Goal: Check status: Check status

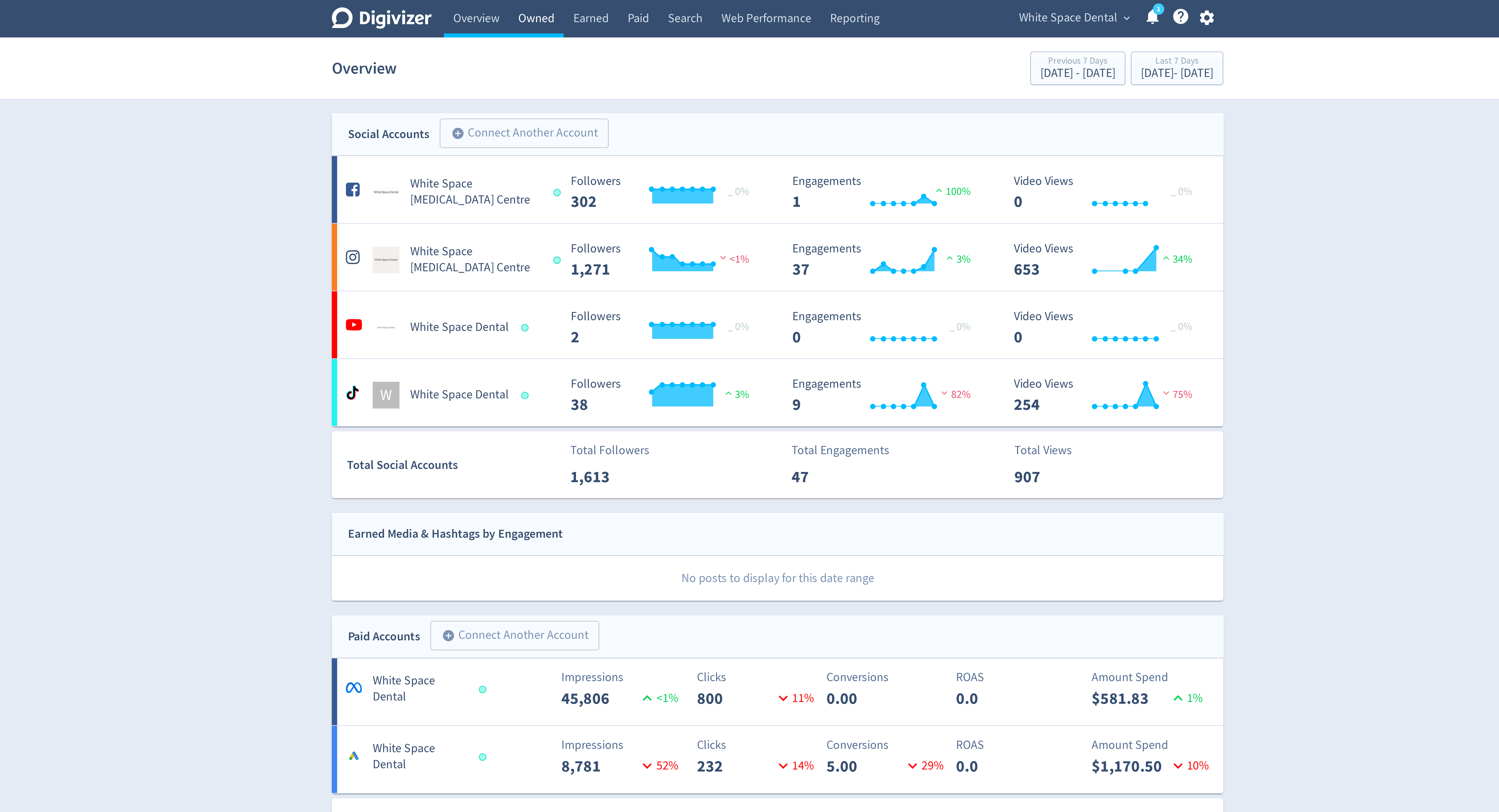
click at [658, 12] on link "Owned" at bounding box center [657, 7] width 21 height 14
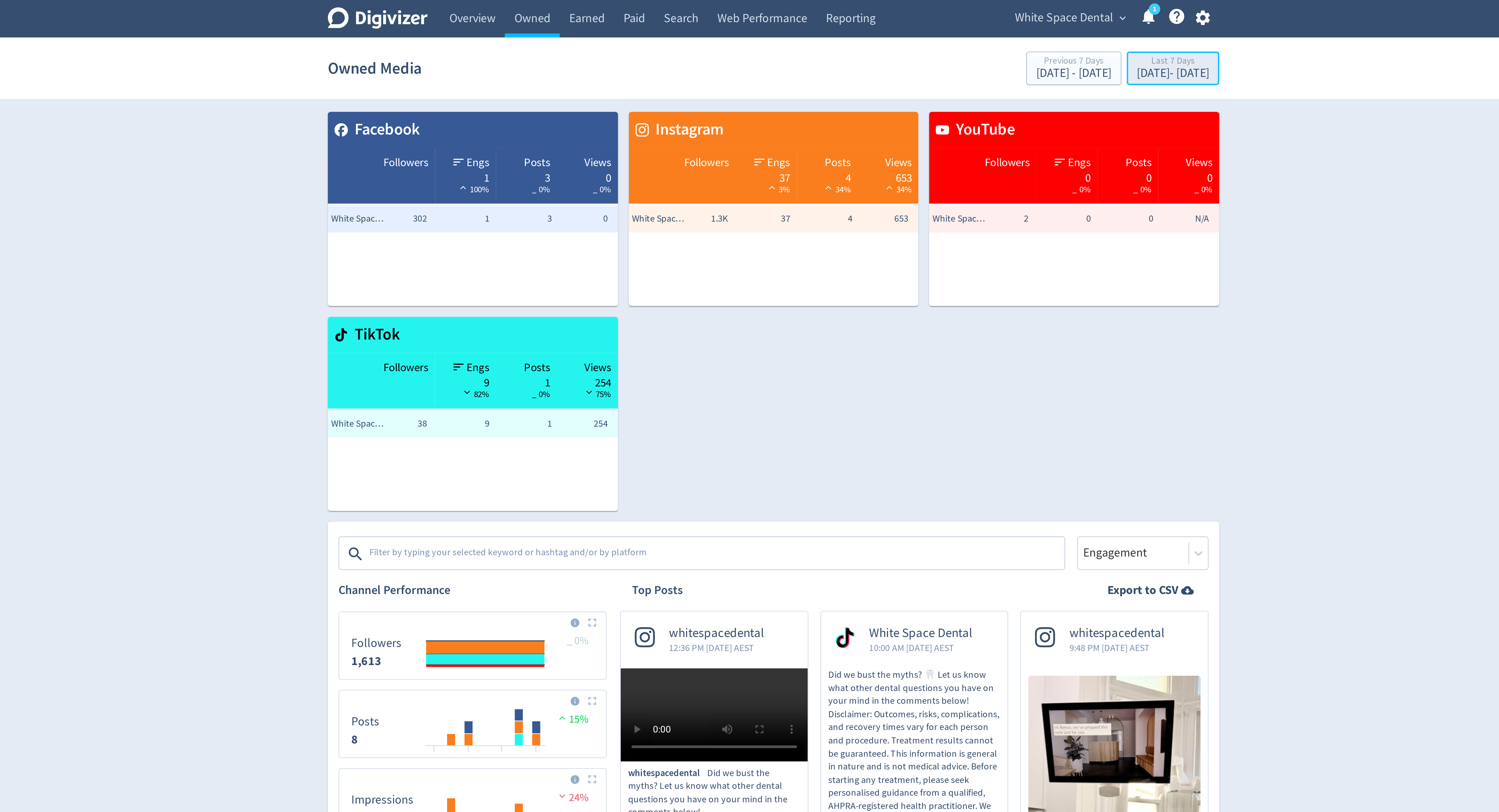
click at [904, 27] on div "[DATE] - [DATE]" at bounding box center [901, 28] width 27 height 4
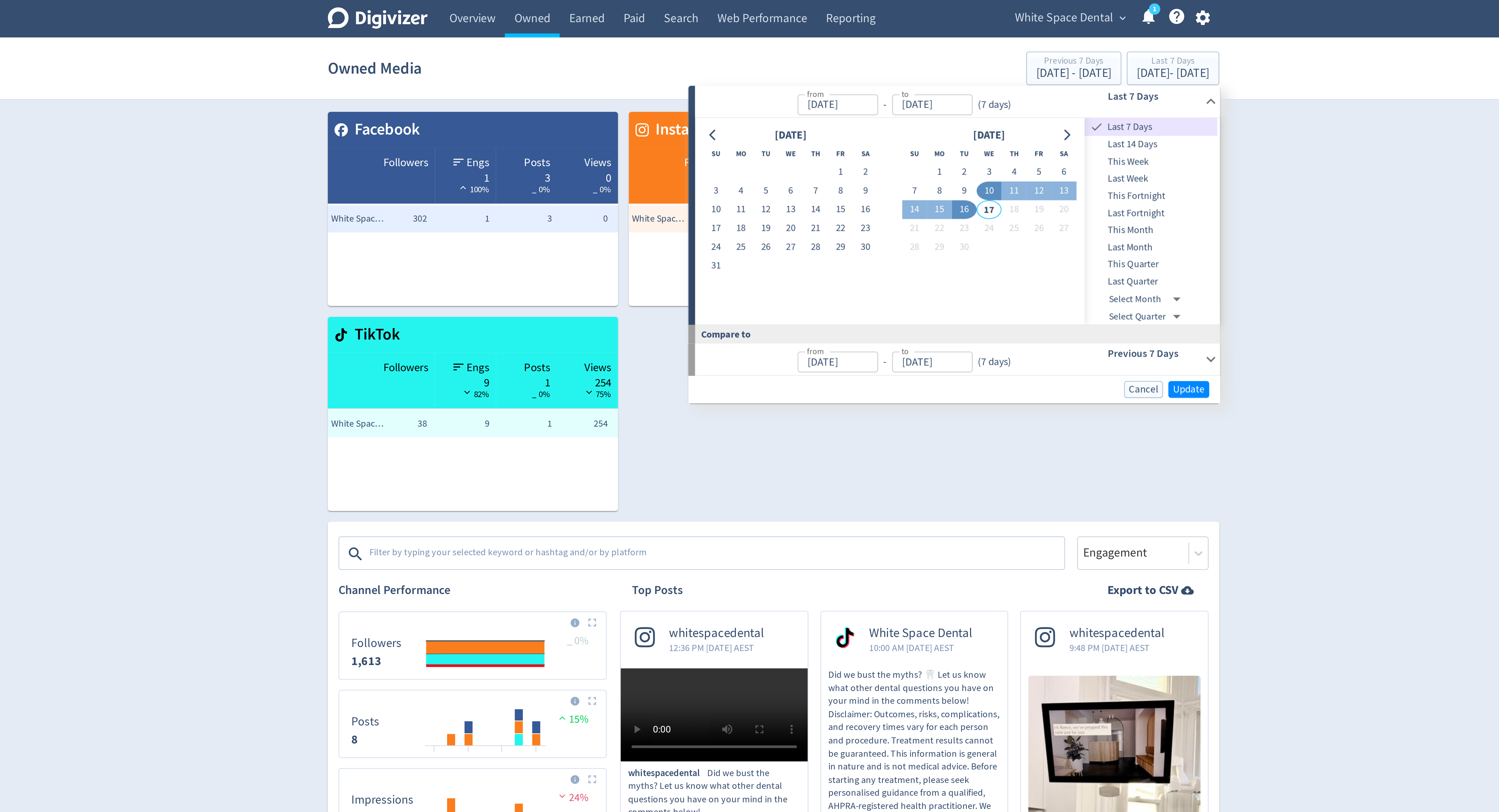
click at [891, 94] on span "Last Month" at bounding box center [893, 94] width 50 height 6
type input "[DATE]"
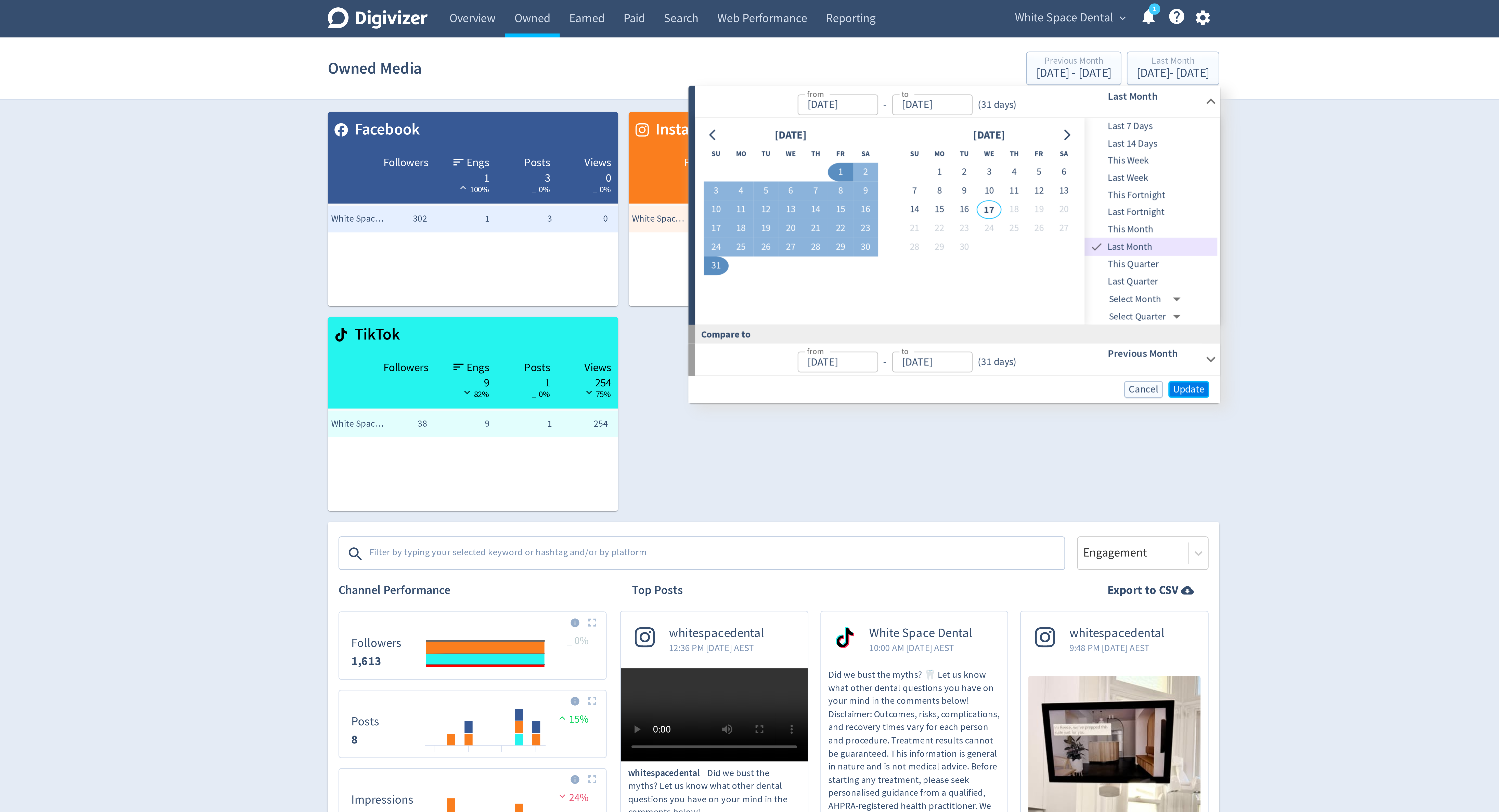
click at [910, 147] on span "Update" at bounding box center [907, 148] width 12 height 4
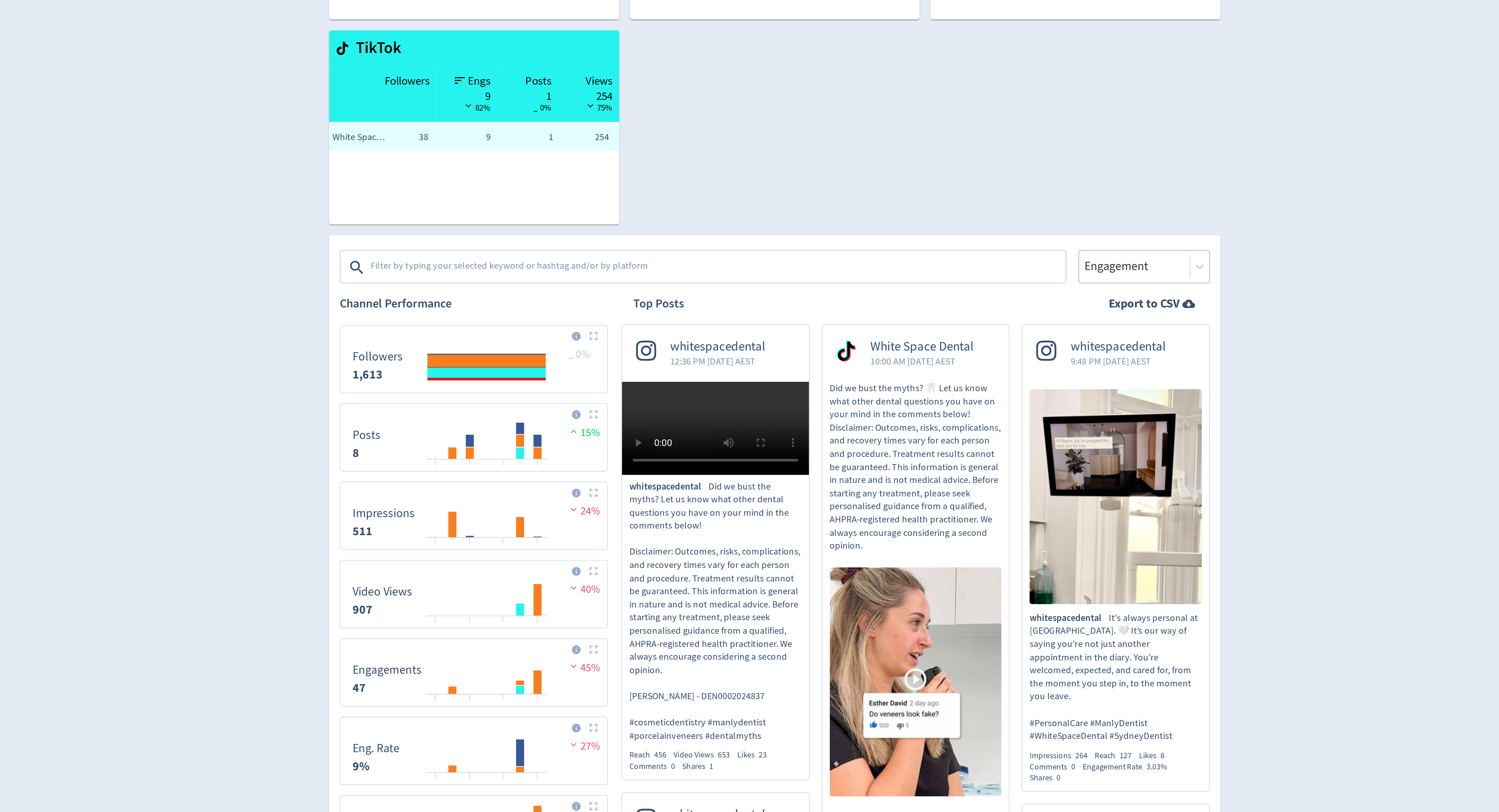
click at [872, 212] on div at bounding box center [886, 210] width 39 height 8
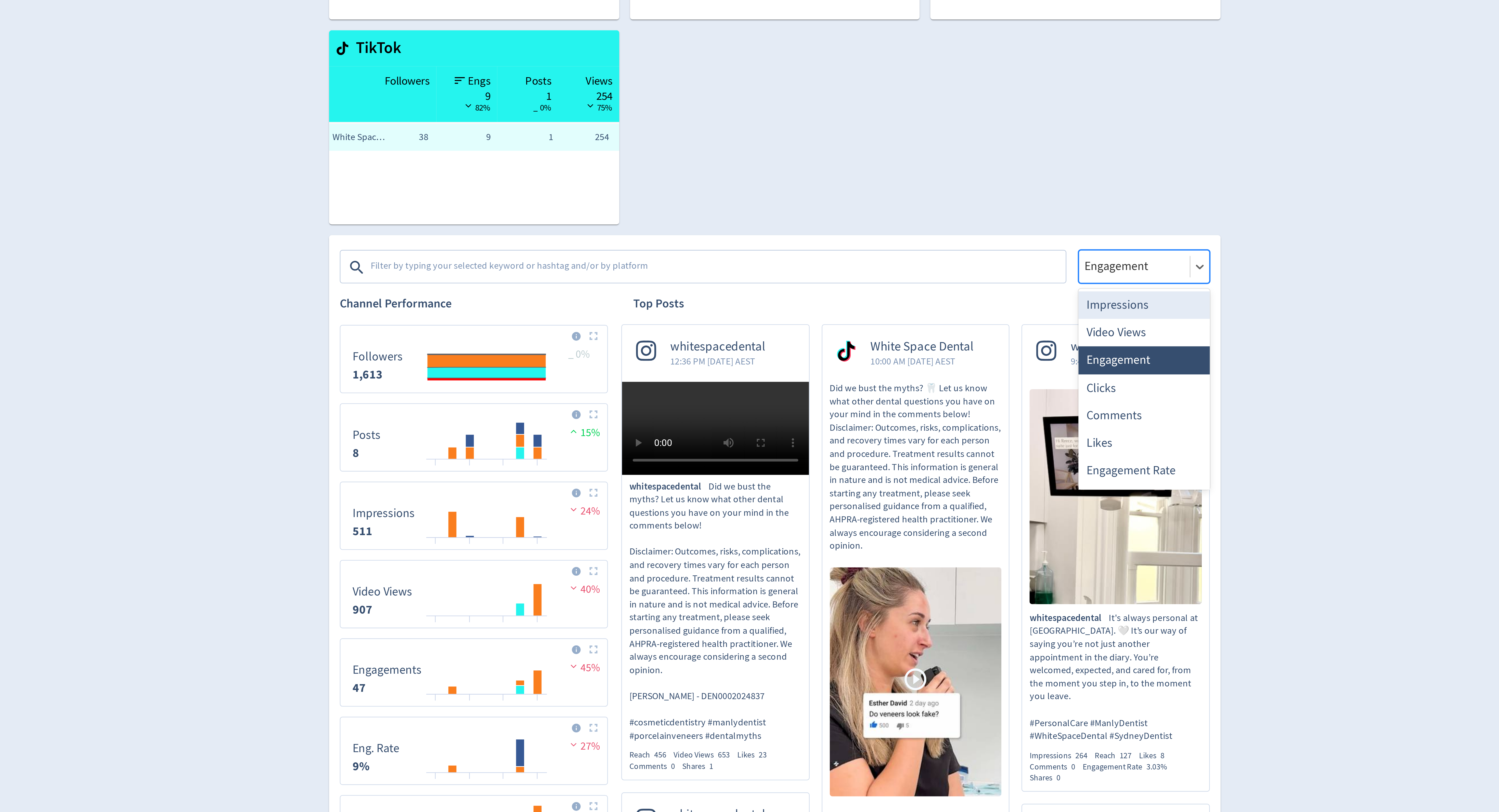
drag, startPoint x: 875, startPoint y: 228, endPoint x: 797, endPoint y: 280, distance: 93.7
click at [875, 228] on div "Impressions" at bounding box center [890, 225] width 50 height 10
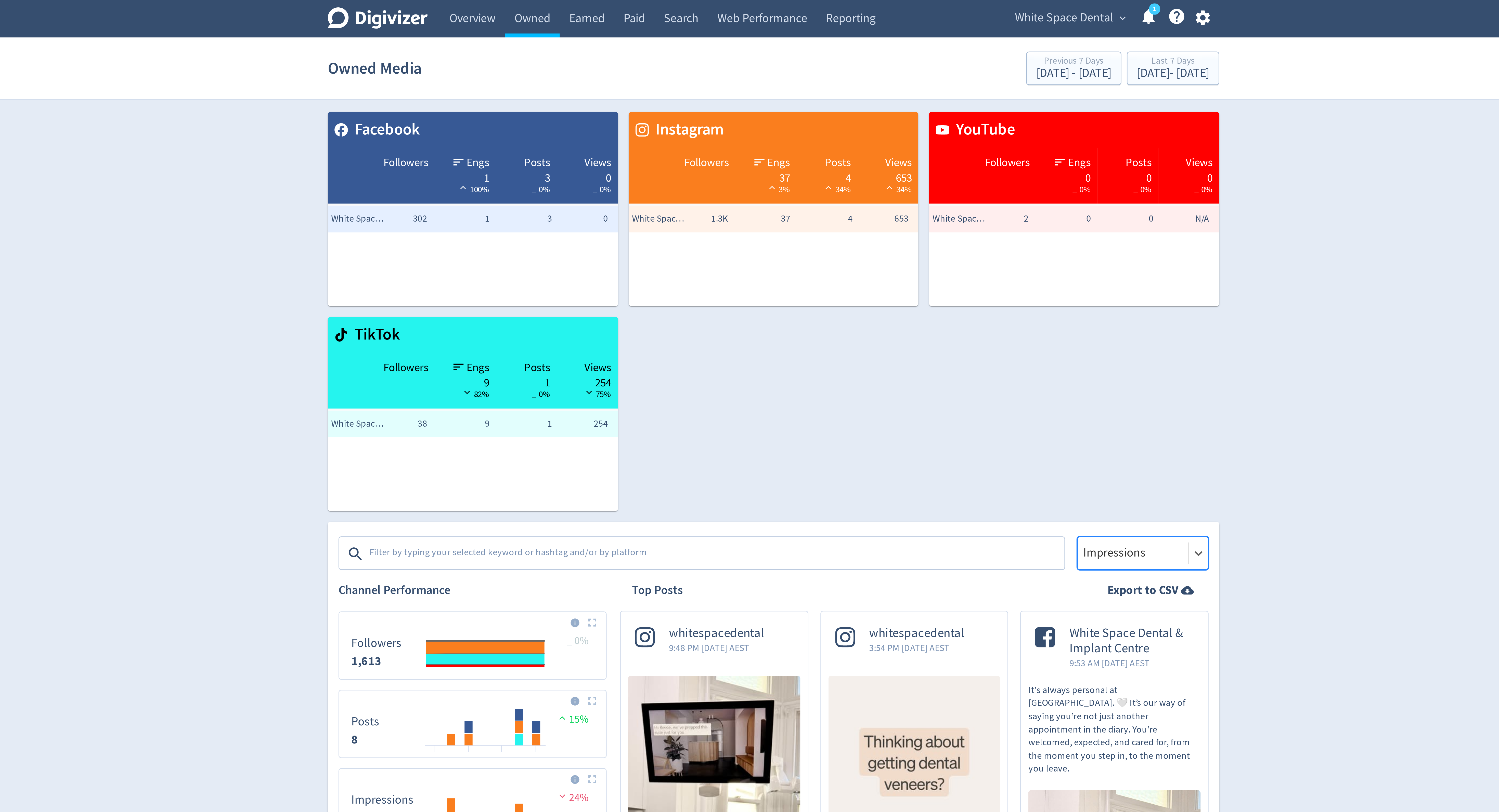
click at [893, 208] on div at bounding box center [886, 210] width 39 height 8
click at [818, 178] on div "Facebook Followers Engs 1 100% Posts 3 _ 0% Views 0 _ 0% White Space Dental & I…" at bounding box center [748, 116] width 343 height 156
click at [860, 5] on span "White Space Dental" at bounding box center [859, 6] width 38 height 8
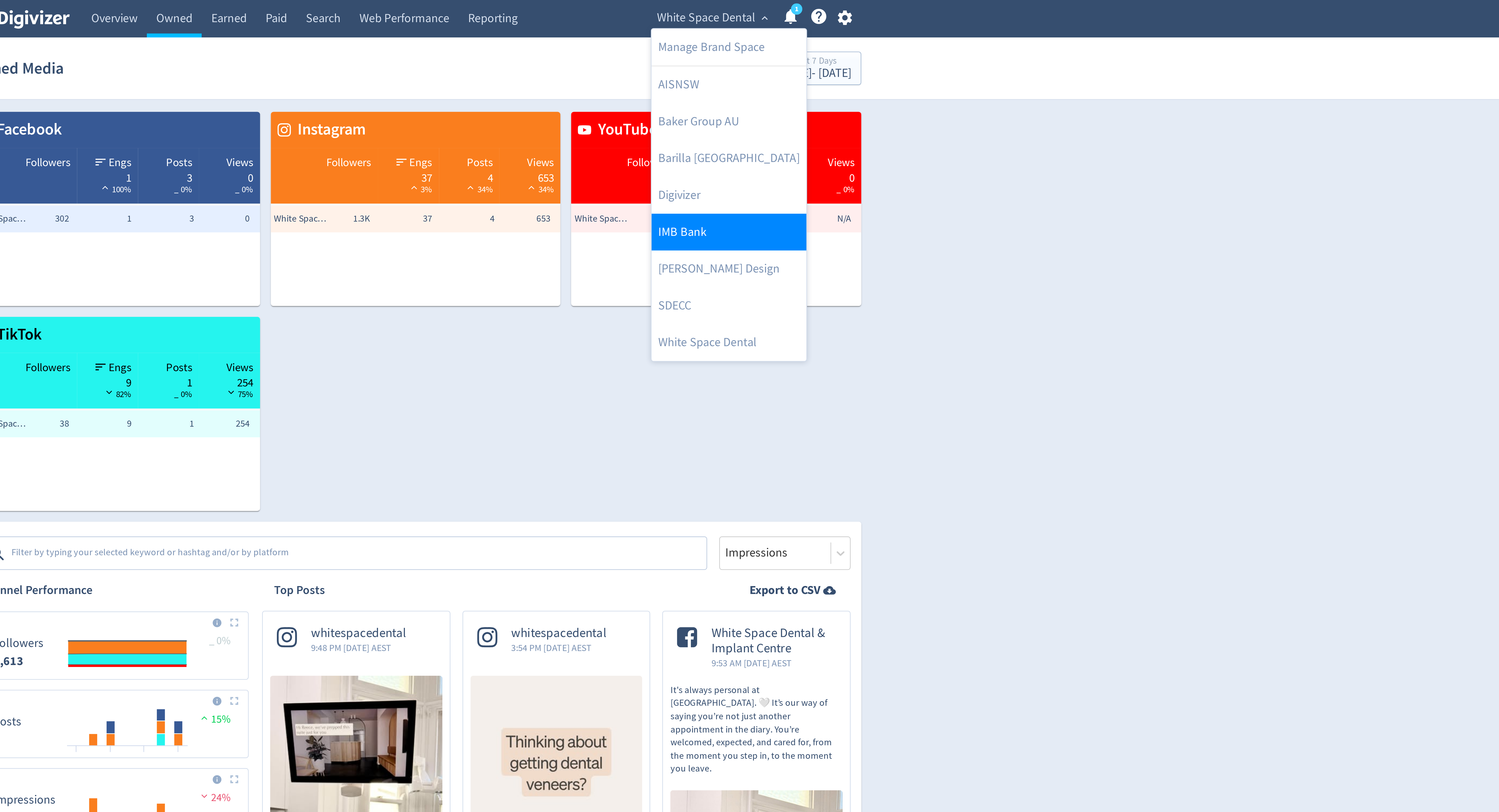
click at [849, 85] on link "IMB Bank" at bounding box center [868, 88] width 59 height 14
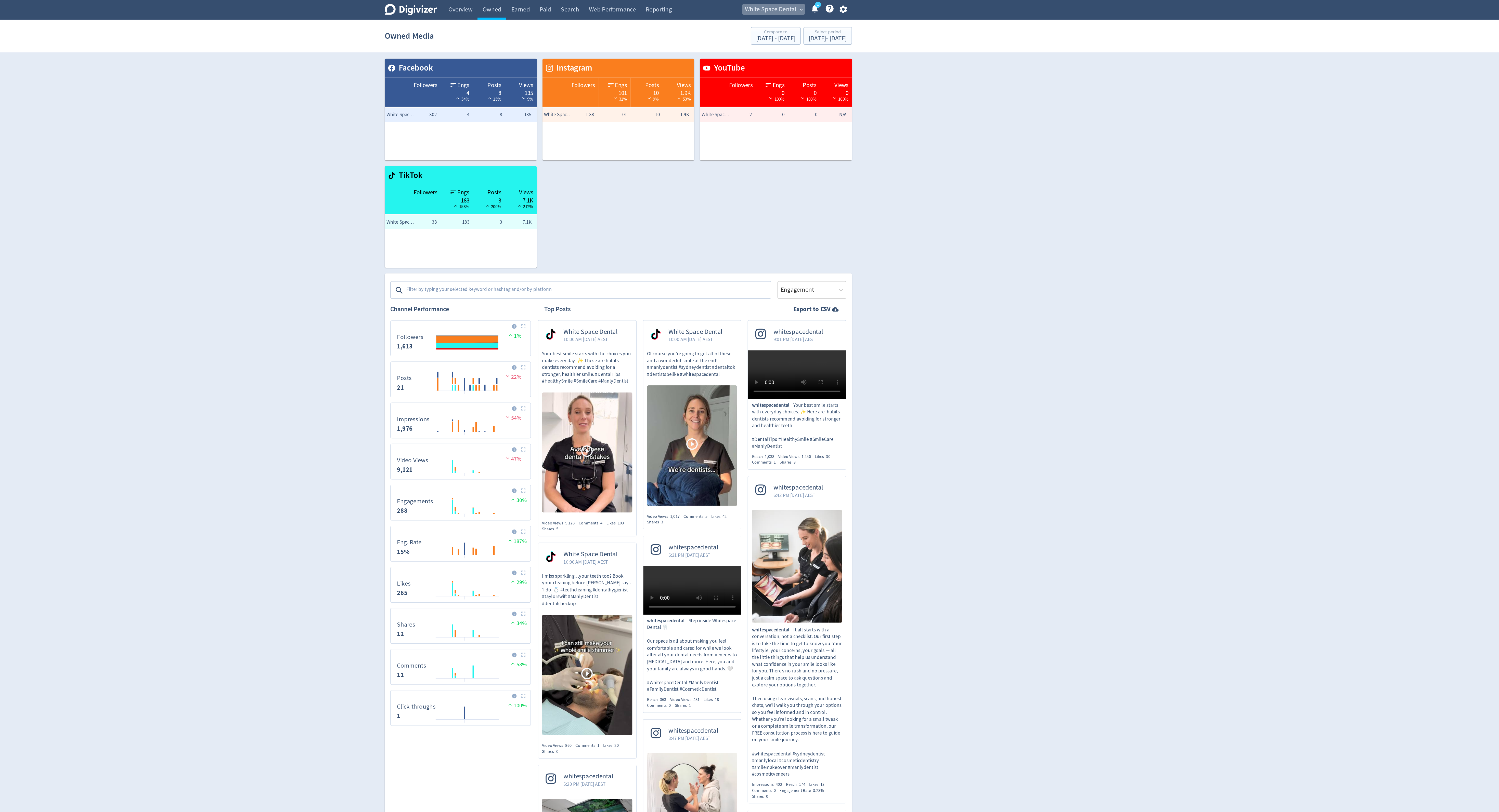
click at [861, 3] on span "White Space Dental" at bounding box center [859, 6] width 38 height 8
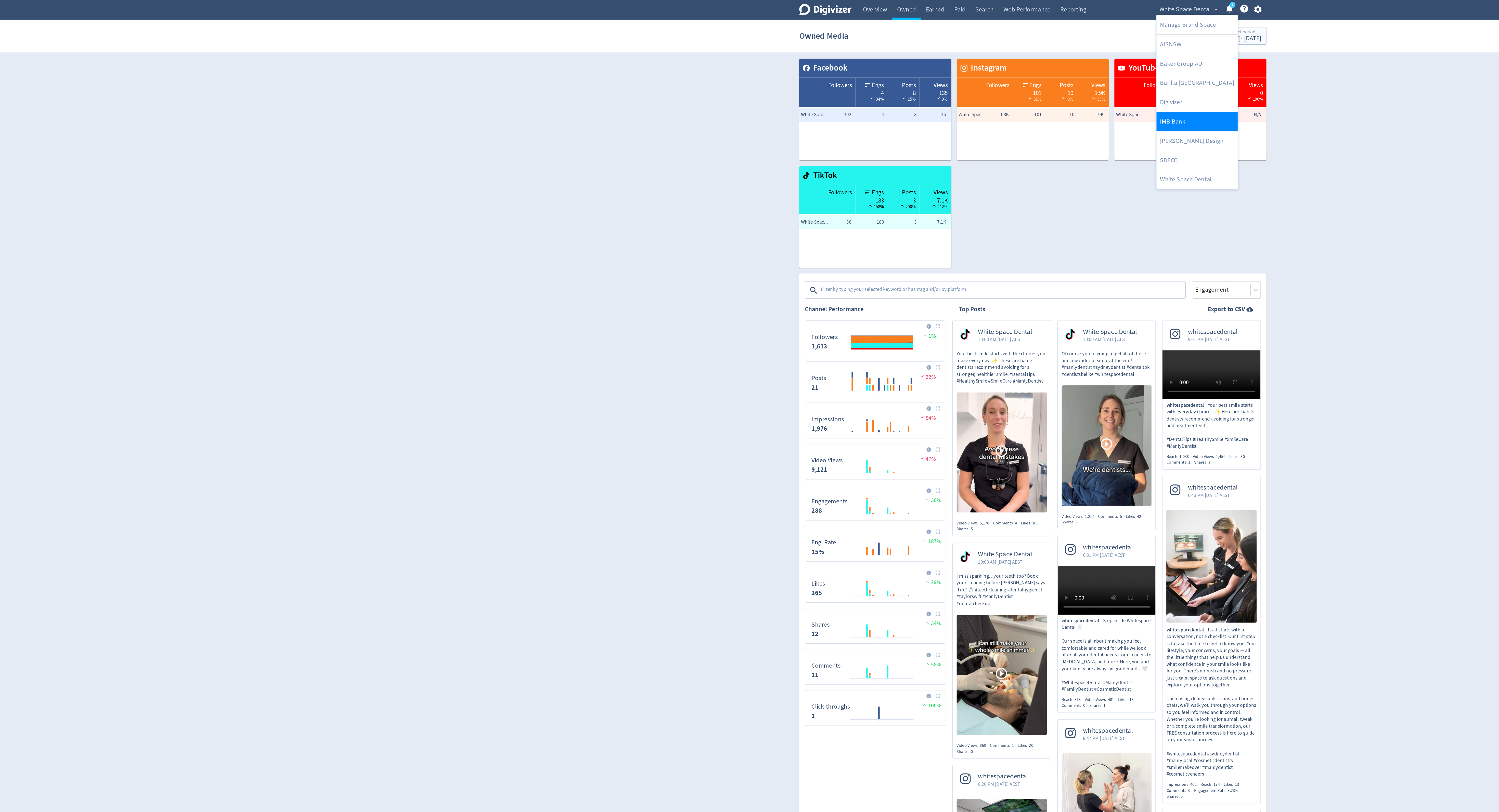
click at [851, 93] on link "IMB Bank" at bounding box center [868, 88] width 59 height 14
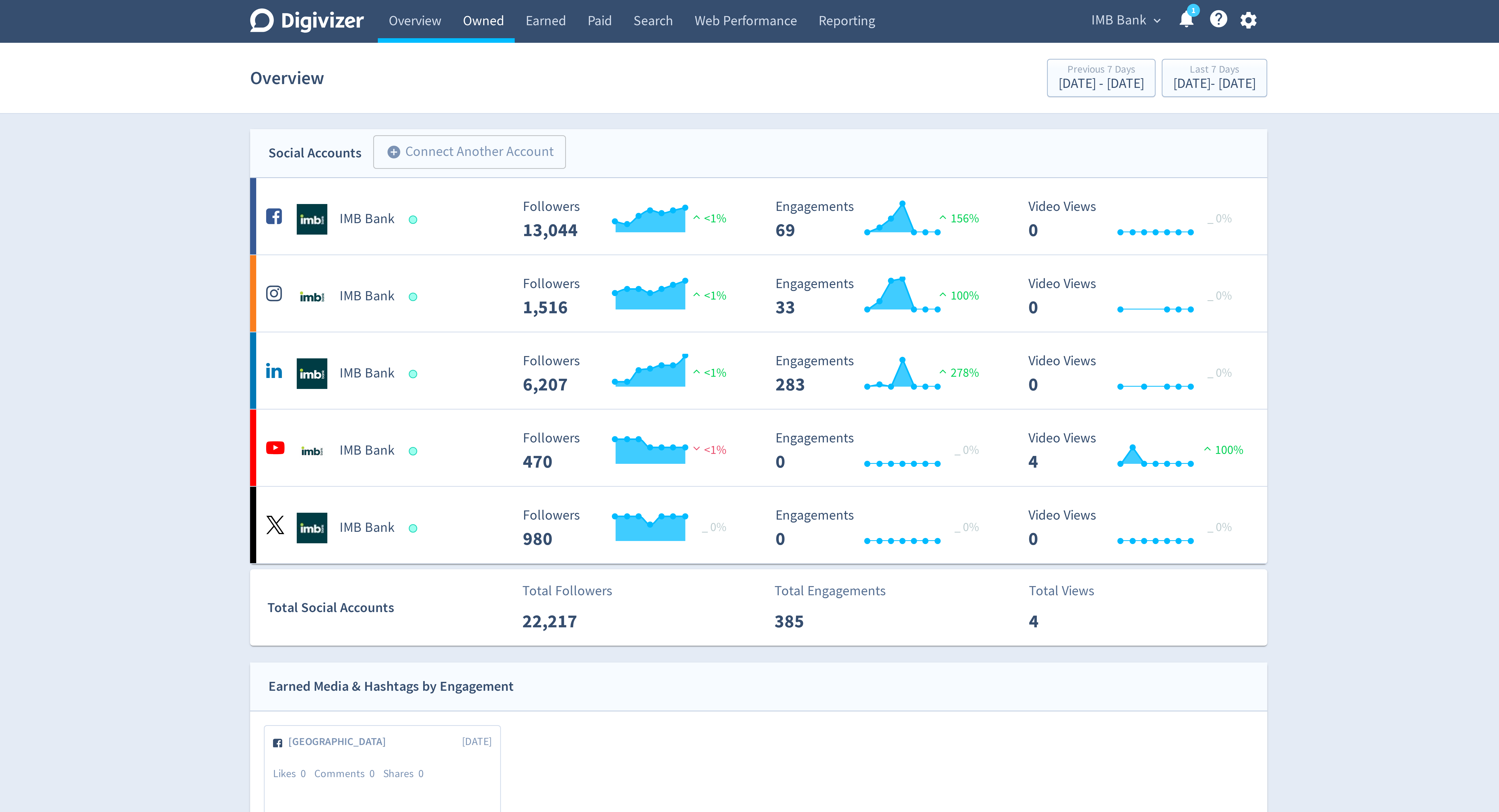
click at [664, 4] on link "Owned" at bounding box center [657, 7] width 21 height 14
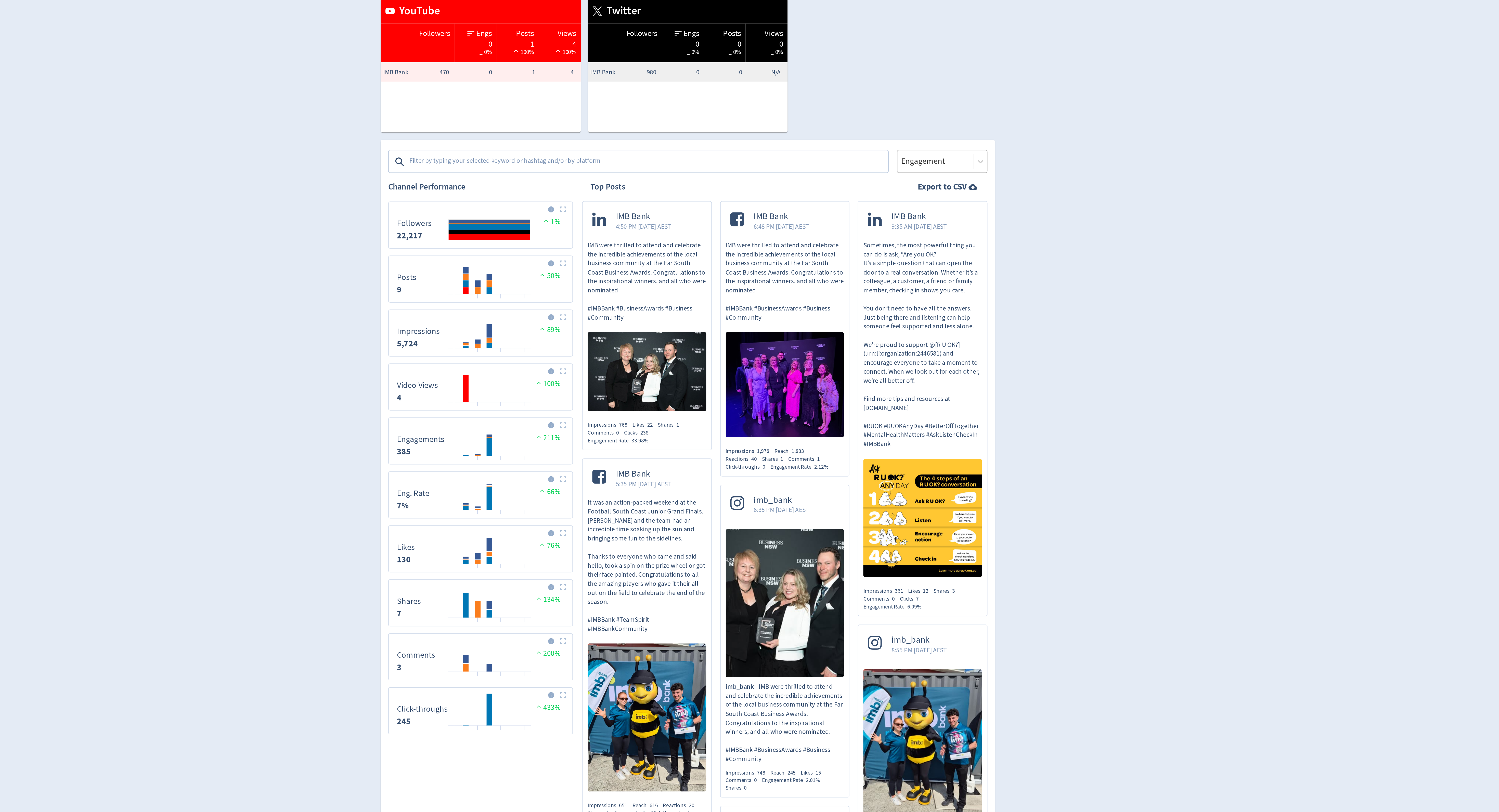
click at [889, 208] on div at bounding box center [886, 210] width 39 height 8
click at [888, 222] on div "Impressions" at bounding box center [890, 225] width 50 height 10
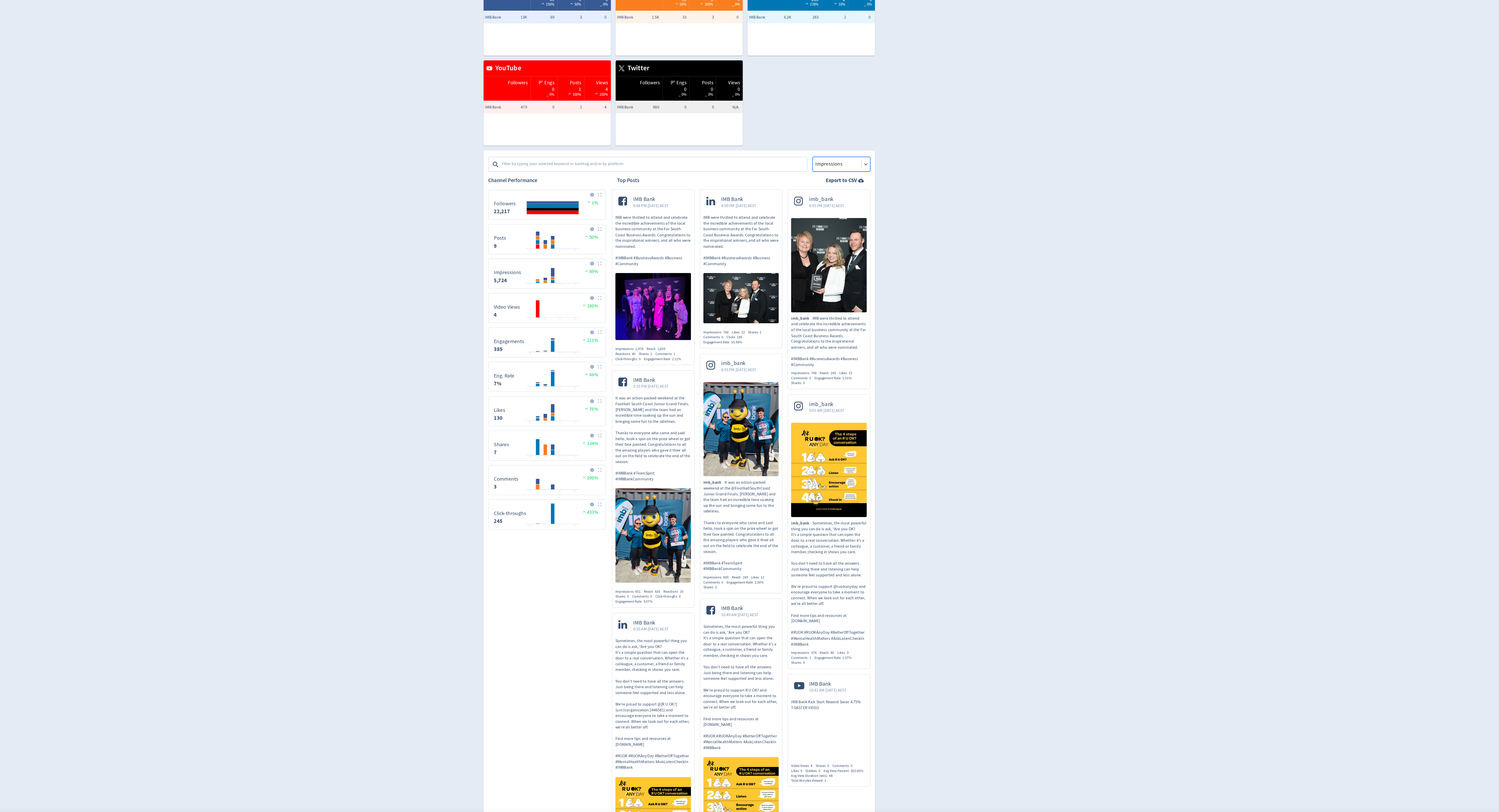
scroll to position [97, 0]
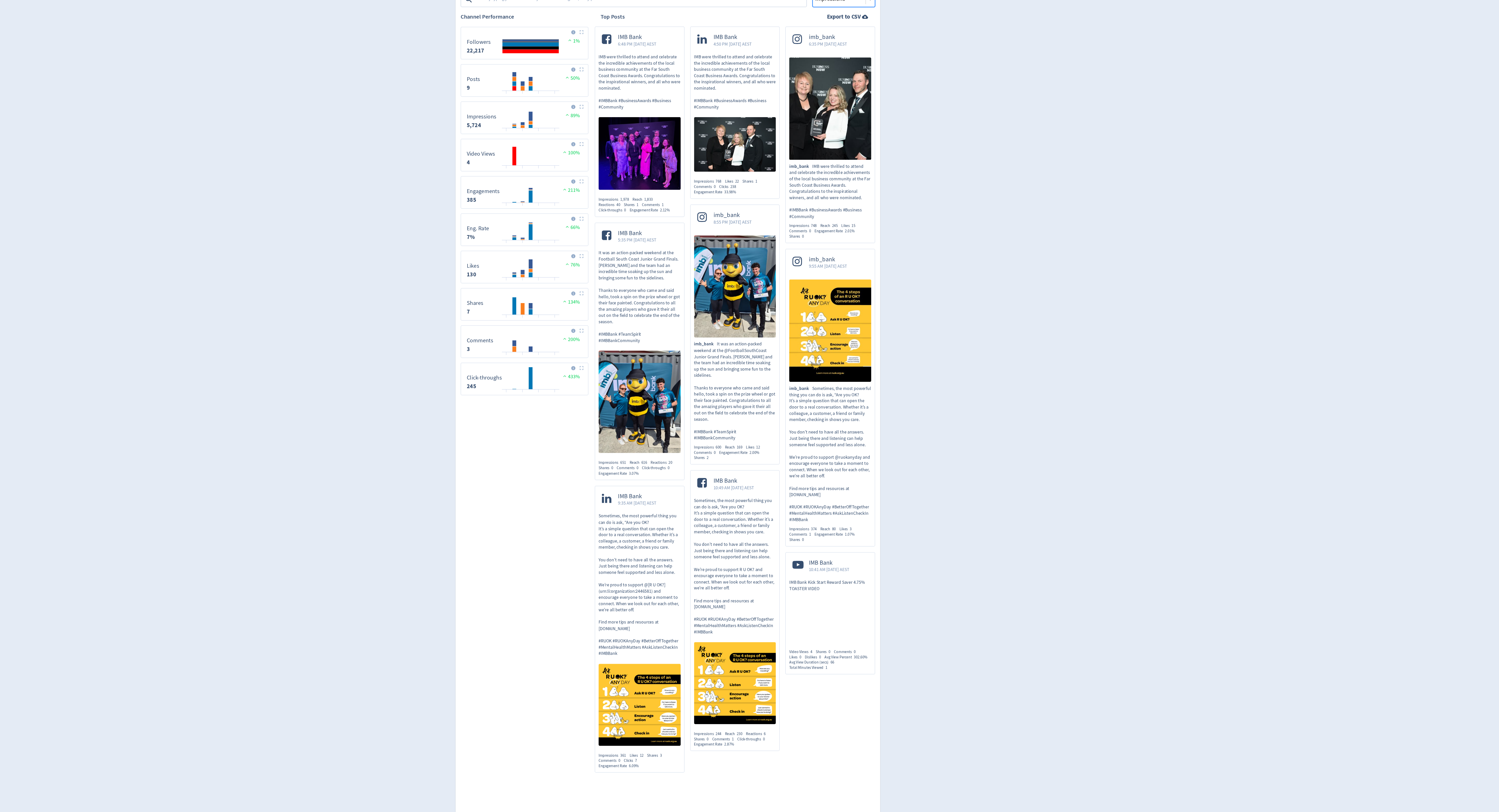
click at [889, 563] on span "IMB Bank" at bounding box center [878, 564] width 32 height 6
